Goal: Information Seeking & Learning: Find specific fact

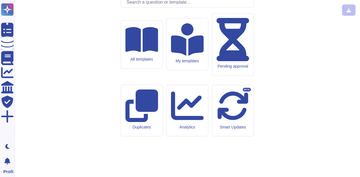
click at [153, 7] on input "text" at bounding box center [189, 2] width 130 height 10
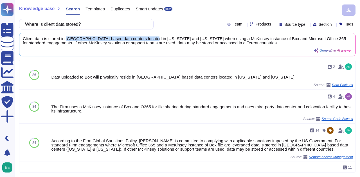
drag, startPoint x: 65, startPoint y: 39, endPoint x: 145, endPoint y: 34, distance: 79.7
click at [145, 34] on div "Client data is stored in [GEOGRAPHIC_DATA]-based data centers located in [US_ST…" at bounding box center [187, 44] width 336 height 23
copy span "US-based data centers located in [US_STATE]"
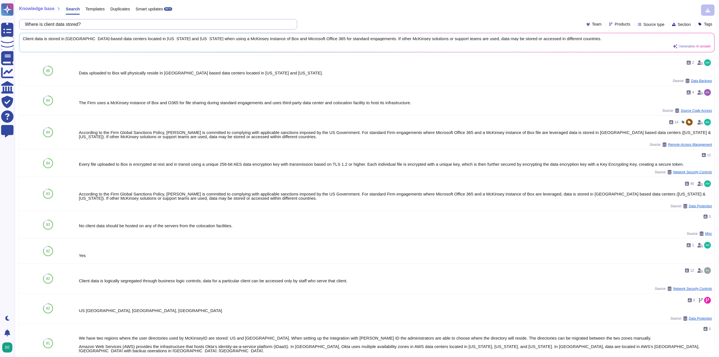
click at [261, 27] on input "Where is client data stored?" at bounding box center [156, 24] width 269 height 10
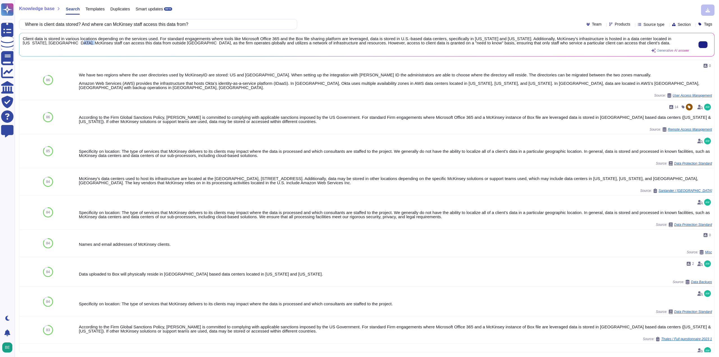
scroll to position [1, 0]
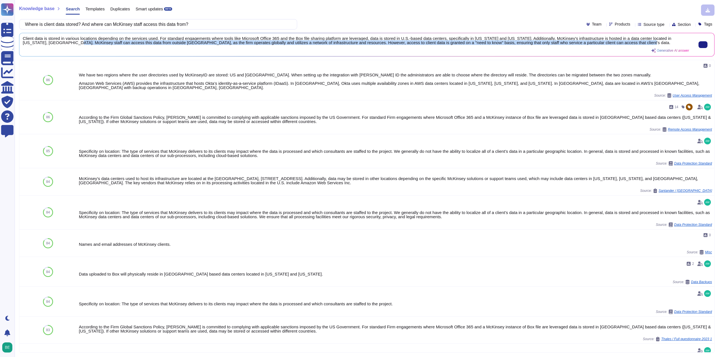
drag, startPoint x: 50, startPoint y: 43, endPoint x: 612, endPoint y: 43, distance: 561.5
click at [359, 43] on span "Client data is stored in various locations depending on the services used. For …" at bounding box center [356, 41] width 667 height 8
copy span "McKinsey staff can access this data from outside [GEOGRAPHIC_DATA], as the firm…"
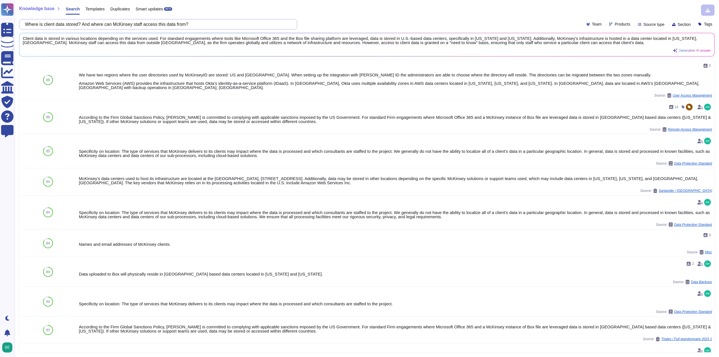
click at [202, 22] on input "Where is client data stored? And where can McKinsey staff access this data from?" at bounding box center [156, 24] width 269 height 10
drag, startPoint x: 203, startPoint y: 22, endPoint x: 70, endPoint y: 26, distance: 133.0
click at [69, 26] on input "Where is client data stored? And where can McKinsey staff access this data from?" at bounding box center [156, 24] width 269 height 10
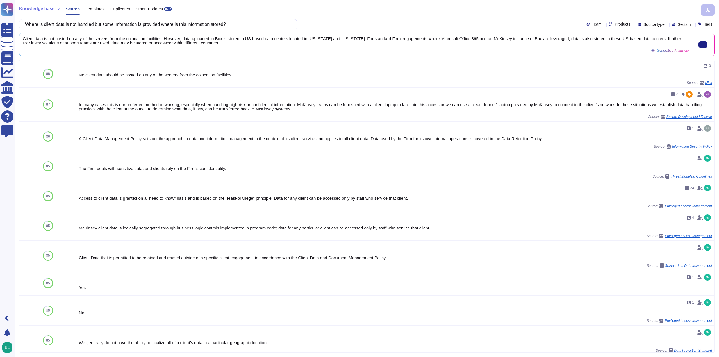
type input "Where is client data is not handled but some information is provided where is t…"
drag, startPoint x: 351, startPoint y: 40, endPoint x: 461, endPoint y: 37, distance: 110.2
click at [359, 37] on span "Client data is not hosted on any of the servers from the colocation facilities.…" at bounding box center [356, 41] width 667 height 8
click at [359, 39] on span "Client data is not hosted on any of the servers from the colocation facilities.…" at bounding box center [356, 41] width 667 height 8
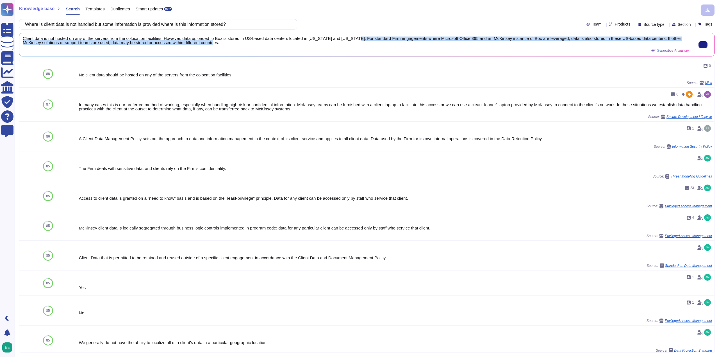
scroll to position [0, 0]
drag, startPoint x: 352, startPoint y: 37, endPoint x: 645, endPoint y: 37, distance: 293.7
click at [359, 37] on span "Client data is not hosted on any of the servers from the colocation facilities.…" at bounding box center [356, 41] width 667 height 8
copy span "For standard Firm engagements where Microsoft Office 365 and an McKinsey instan…"
